Goal: Information Seeking & Learning: Check status

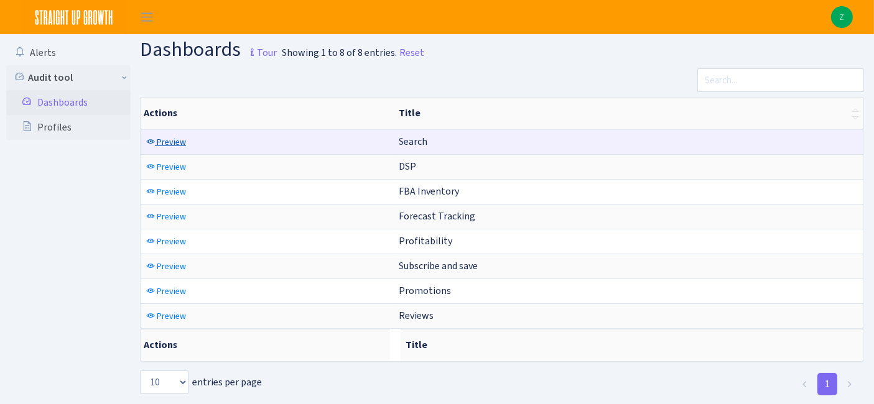
click at [163, 140] on span "Preview" at bounding box center [171, 142] width 29 height 12
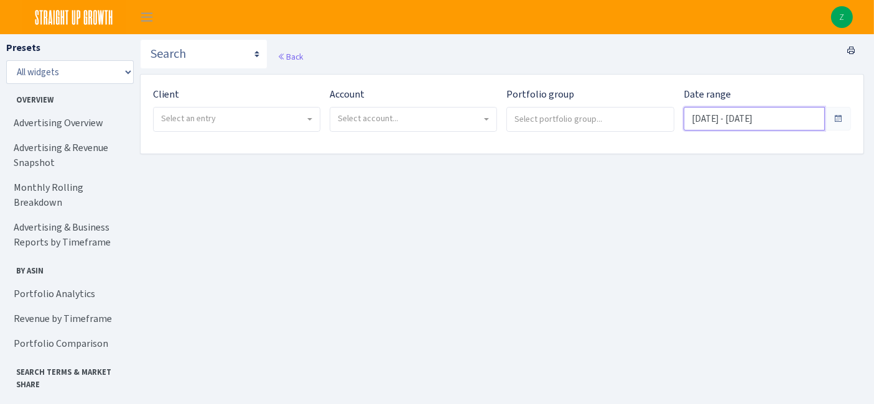
click at [735, 109] on input "Aug 3, 2025 - Sep 1, 2025" at bounding box center [753, 119] width 141 height 24
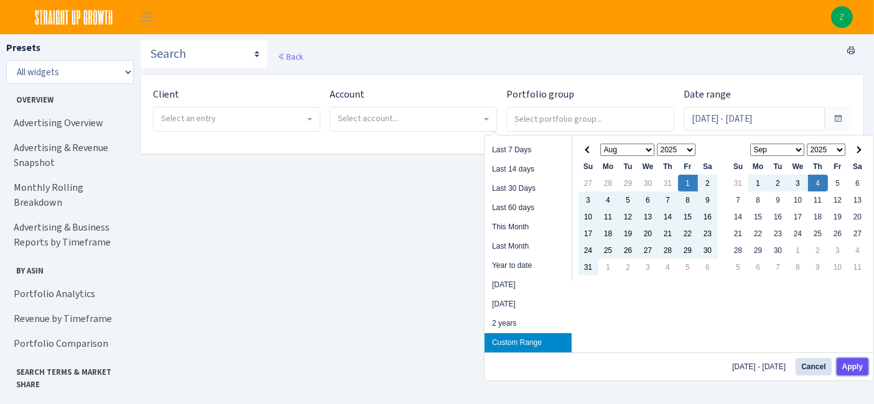
click at [854, 371] on button "Apply" at bounding box center [852, 366] width 32 height 17
type input "[DATE] - [DATE]"
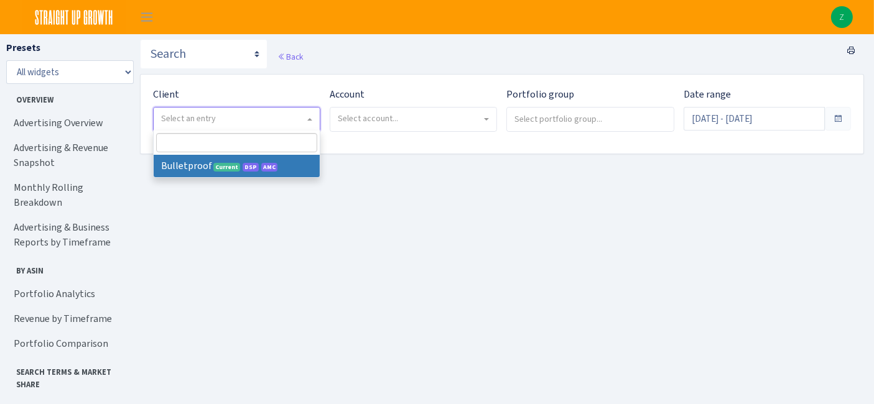
click at [285, 109] on span "Select an entry" at bounding box center [237, 120] width 166 height 24
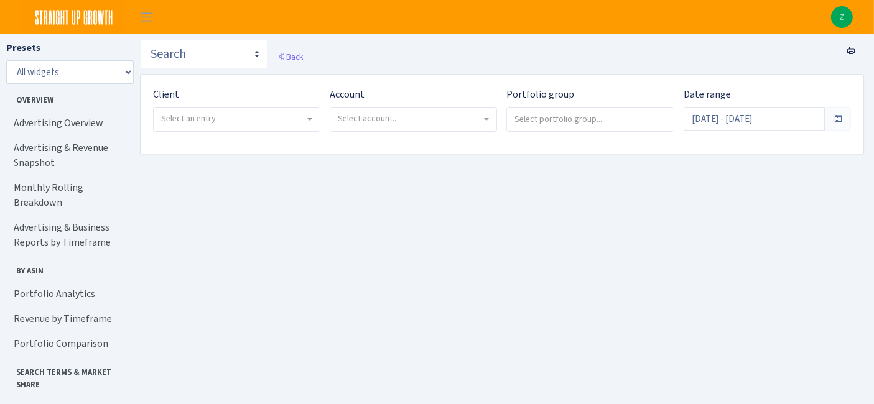
click at [272, 178] on main "Search DSP FBA Inventory Forecast Tracking Profitability Subscribe and save Pro…" at bounding box center [507, 239] width 734 height 410
click at [267, 118] on span "Select an entry" at bounding box center [233, 119] width 144 height 12
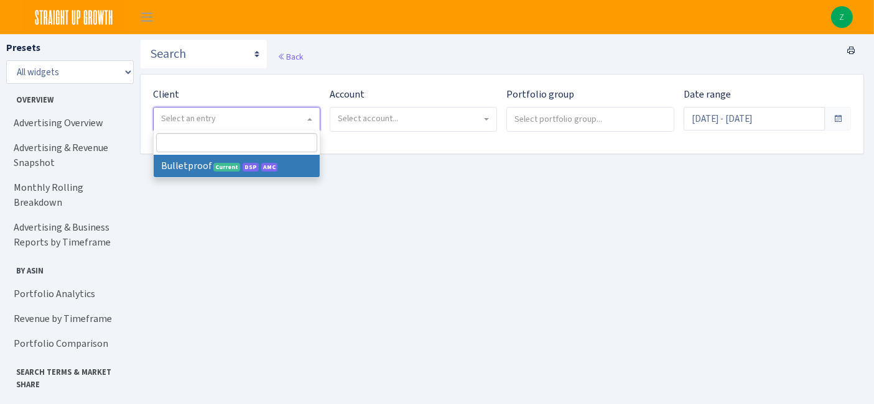
click at [270, 153] on span at bounding box center [237, 143] width 166 height 24
select select "409"
select select
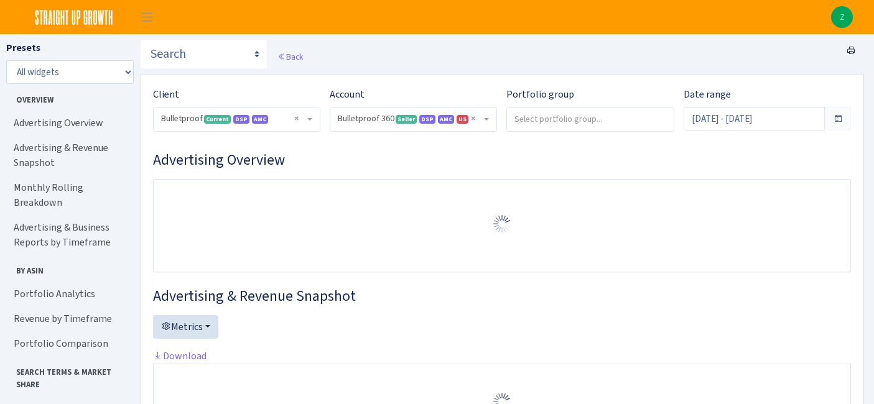
select select "3235730245795869"
click at [765, 121] on input "[DATE] - [DATE]" at bounding box center [753, 119] width 141 height 24
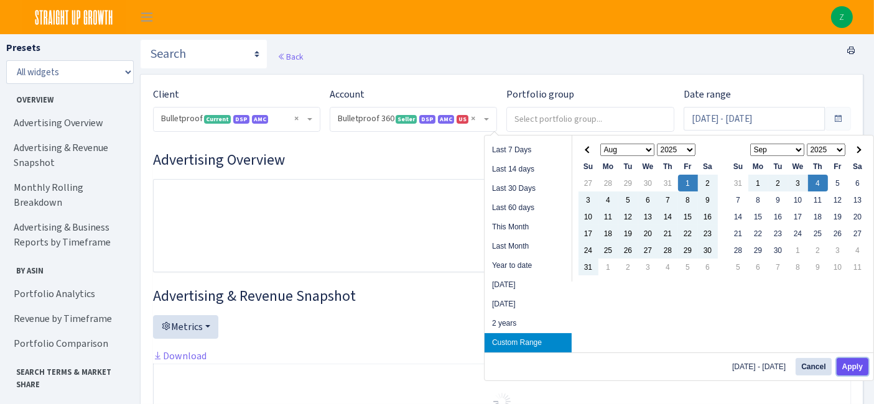
click at [848, 367] on button "Apply" at bounding box center [852, 366] width 32 height 17
type input "[DATE] - [DATE]"
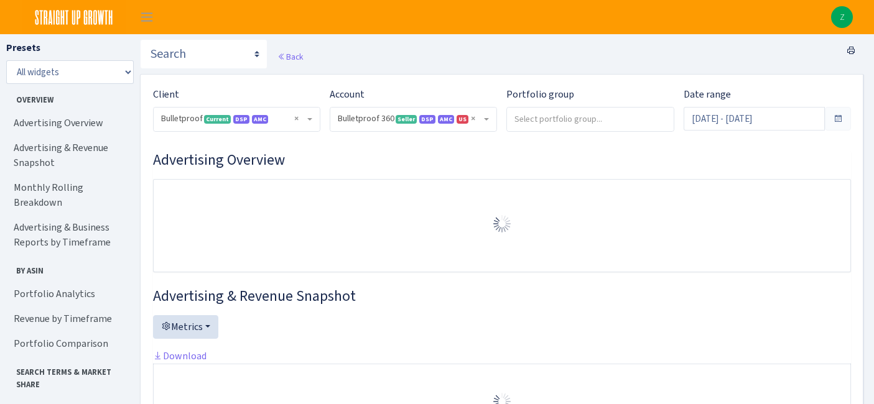
select select "3235730245795869"
click at [73, 395] on link "Search Terms" at bounding box center [68, 407] width 124 height 25
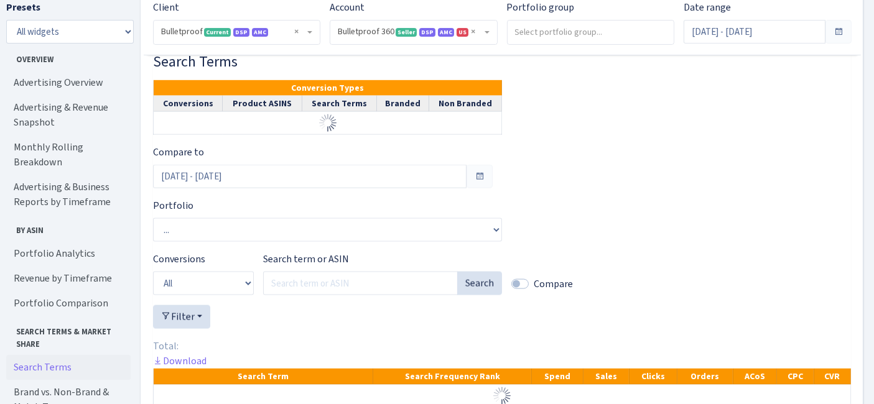
scroll to position [1772, 0]
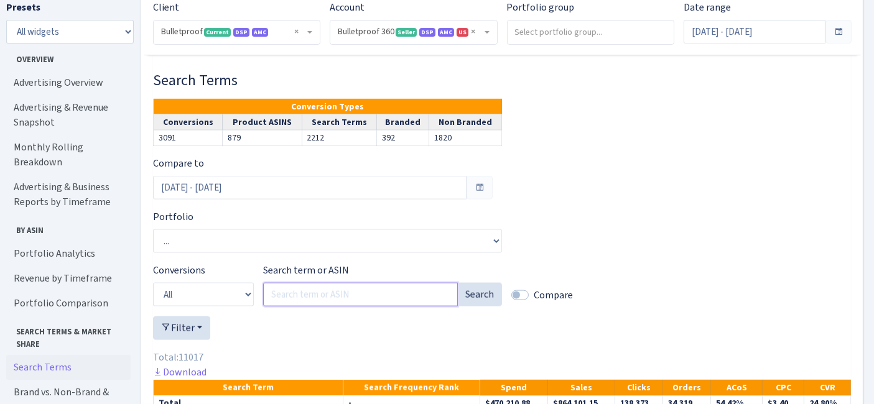
click at [311, 307] on input "Search term or ASIN" at bounding box center [360, 295] width 195 height 24
paste input "coarse ground coffee for cold brew"
type input "coarse ground coffee for cold brew"
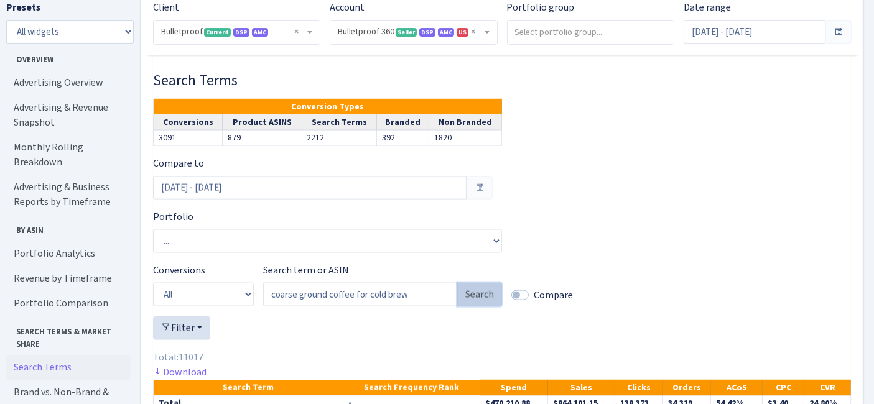
click at [469, 307] on button "Search" at bounding box center [479, 295] width 45 height 24
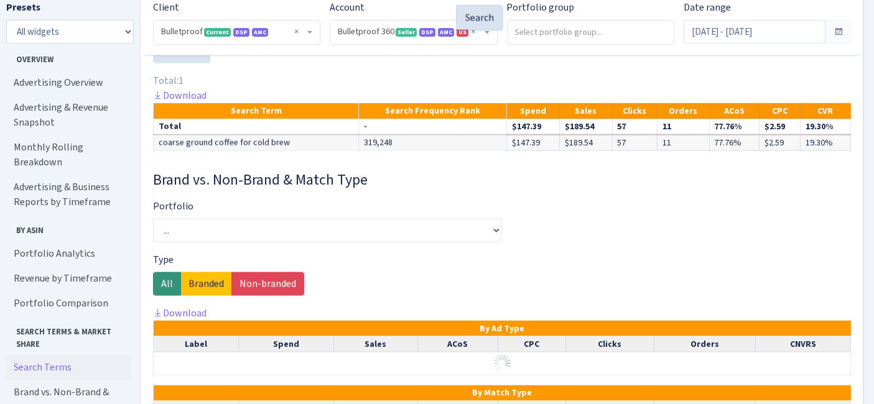
scroll to position [1979, 0]
